Goal: Task Accomplishment & Management: Use online tool/utility

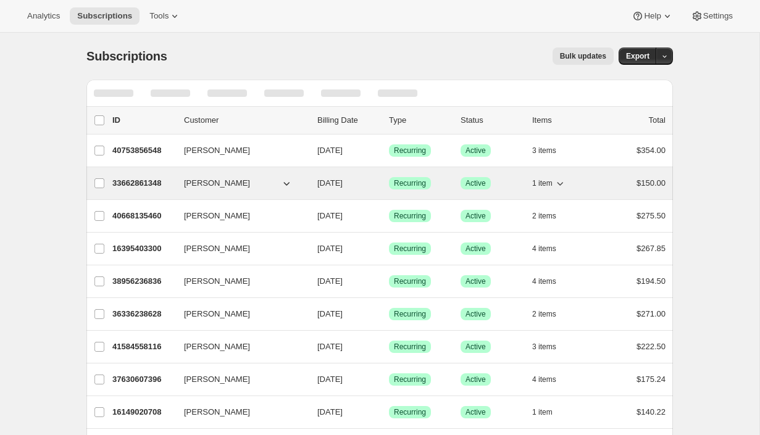
click at [136, 177] on div "33662861348 [PERSON_NAME] [DATE] Success Recurring Success Active 1 item $150.00" at bounding box center [388, 183] width 553 height 17
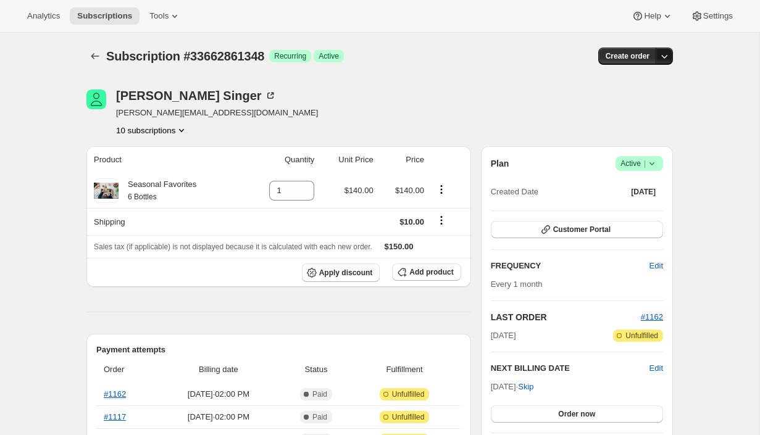
click at [665, 57] on icon "button" at bounding box center [665, 57] width 6 height 4
click at [649, 104] on span "Create custom one-time order" at bounding box center [612, 102] width 107 height 9
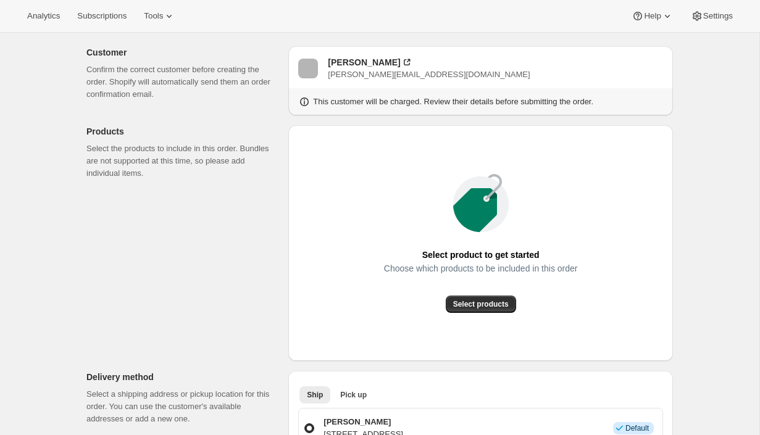
scroll to position [65, 0]
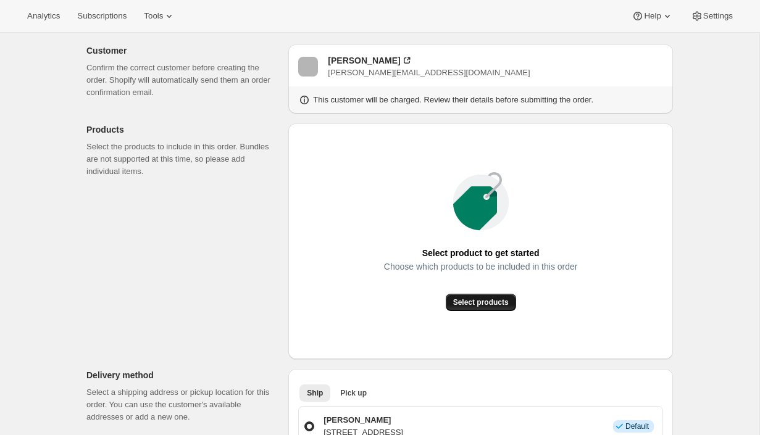
click at [461, 303] on span "Select products" at bounding box center [481, 303] width 56 height 10
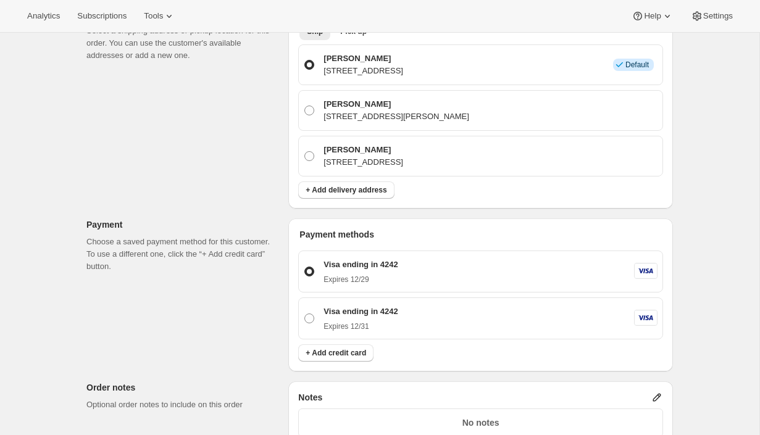
scroll to position [298, 0]
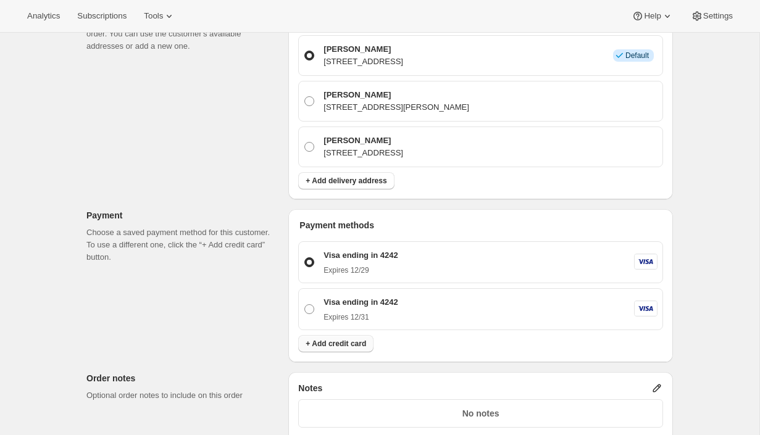
click at [358, 340] on span "+ Add credit card" at bounding box center [336, 344] width 61 height 10
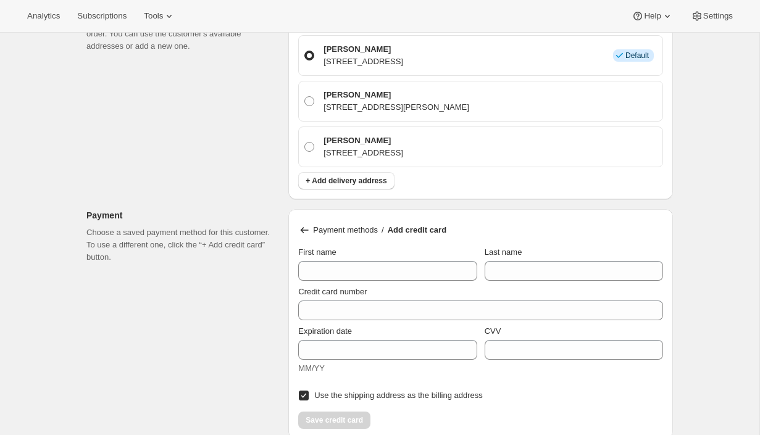
click at [303, 228] on icon at bounding box center [305, 230] width 8 height 6
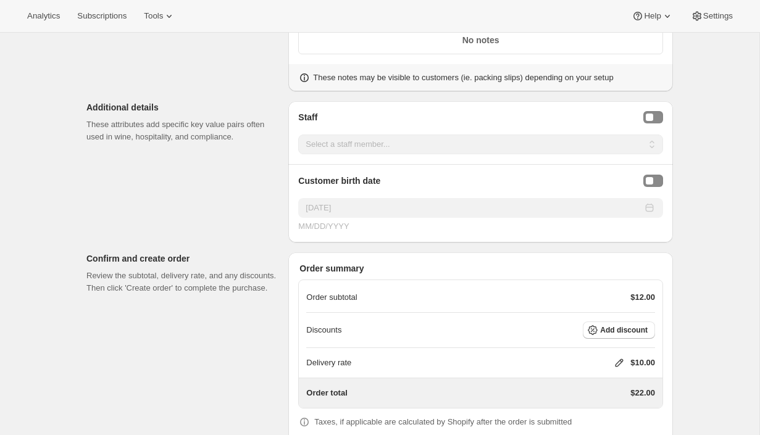
scroll to position [730, 0]
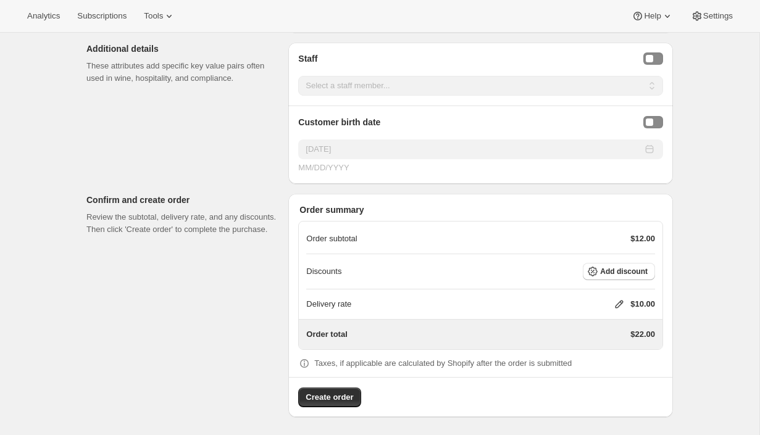
click at [164, 25] on div "Analytics Subscriptions Tools Help Settings" at bounding box center [380, 16] width 760 height 33
click at [163, 17] on span "Tools" at bounding box center [153, 16] width 19 height 10
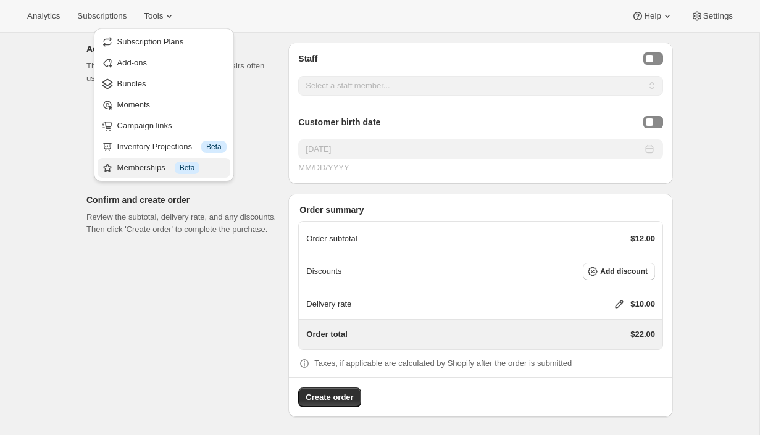
click at [146, 169] on div "Memberships Info Beta" at bounding box center [171, 168] width 109 height 12
